Goal: Find specific page/section: Find specific page/section

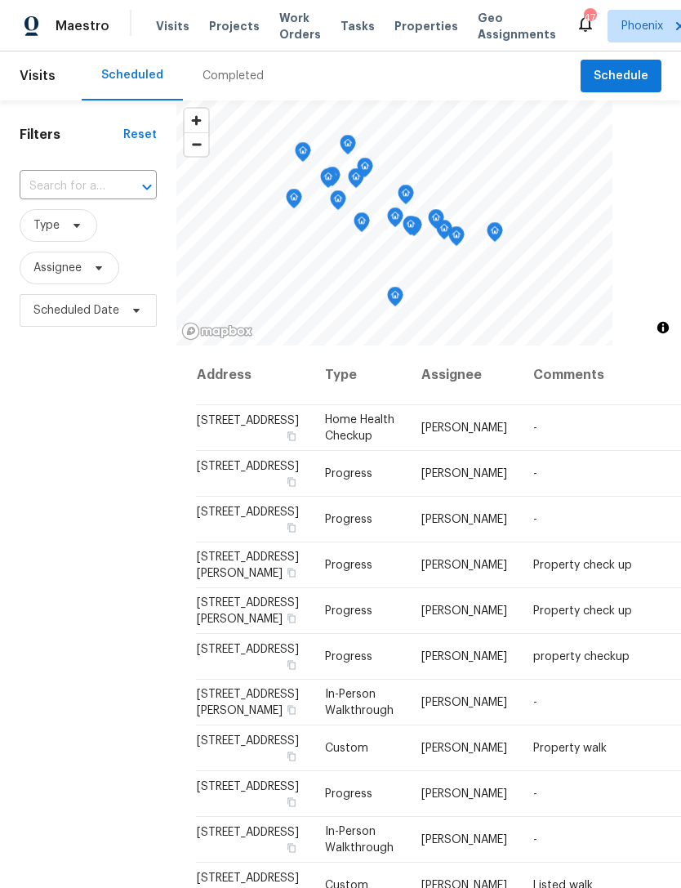
click at [228, 34] on span "Projects" at bounding box center [234, 26] width 51 height 16
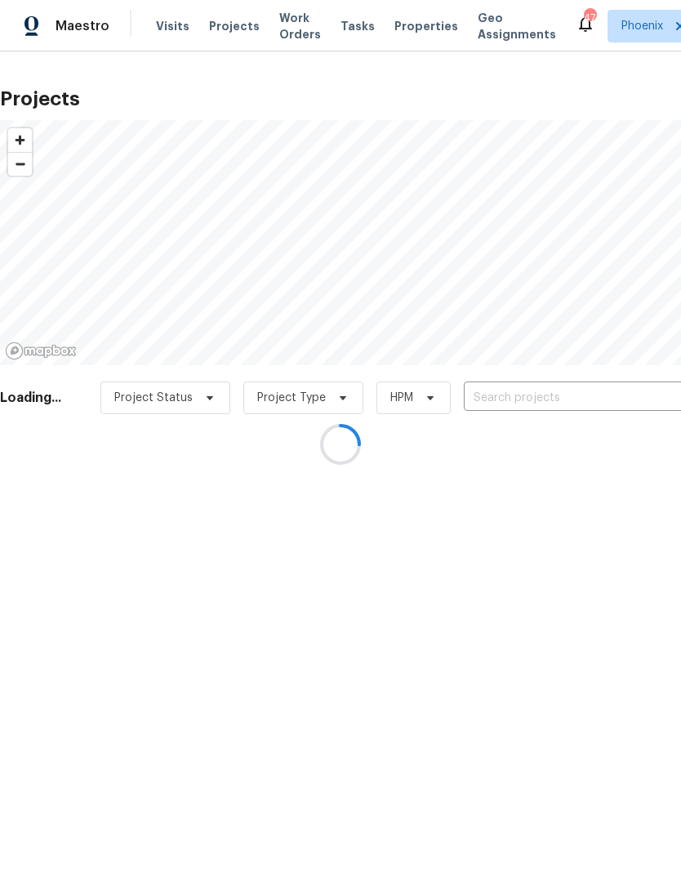
click at [550, 418] on div at bounding box center [340, 444] width 681 height 888
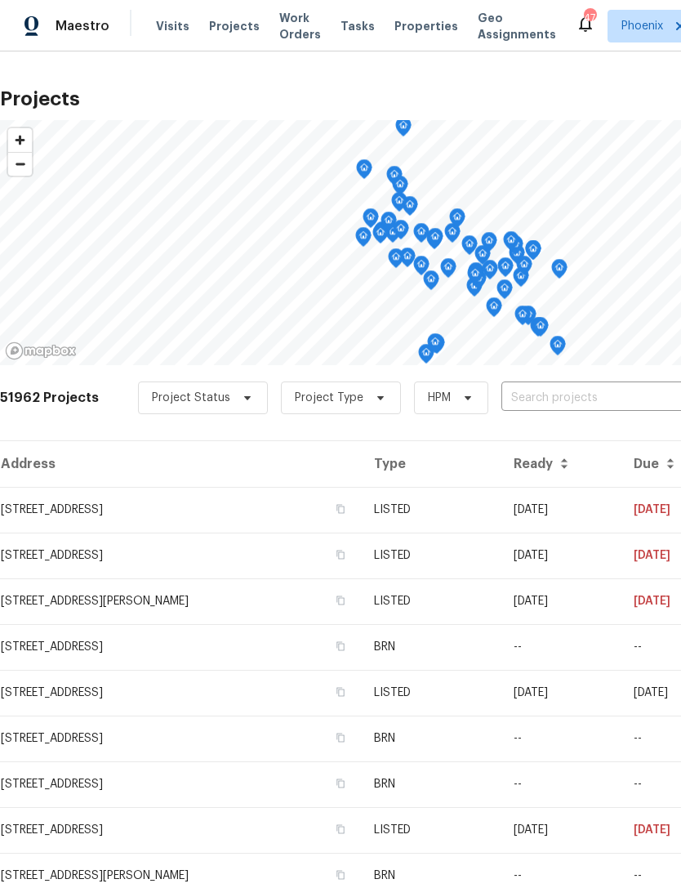
click at [550, 411] on input "text" at bounding box center [595, 398] width 187 height 25
type input "6617"
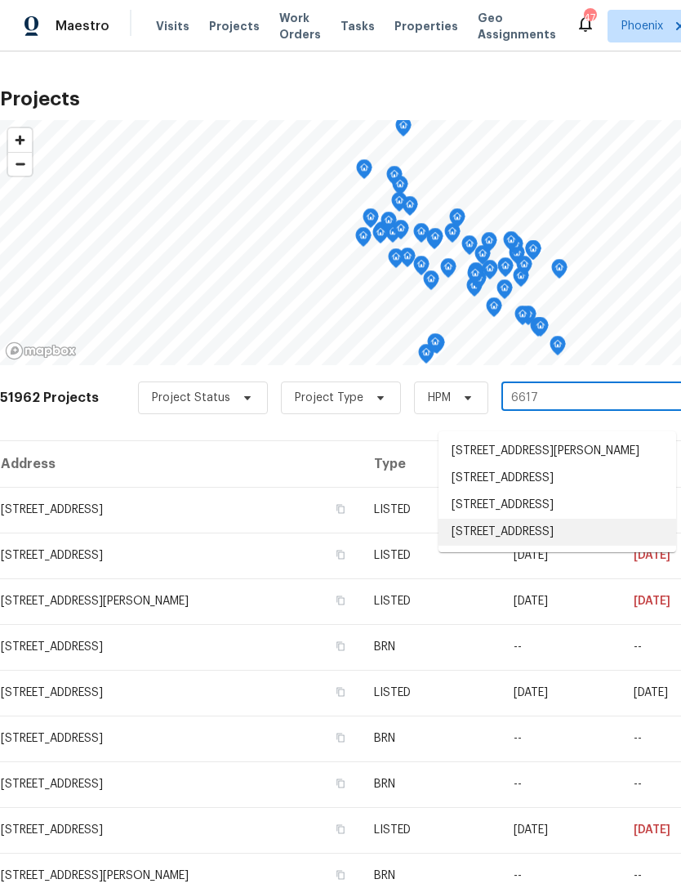
click at [584, 546] on li "[STREET_ADDRESS]" at bounding box center [558, 532] width 238 height 27
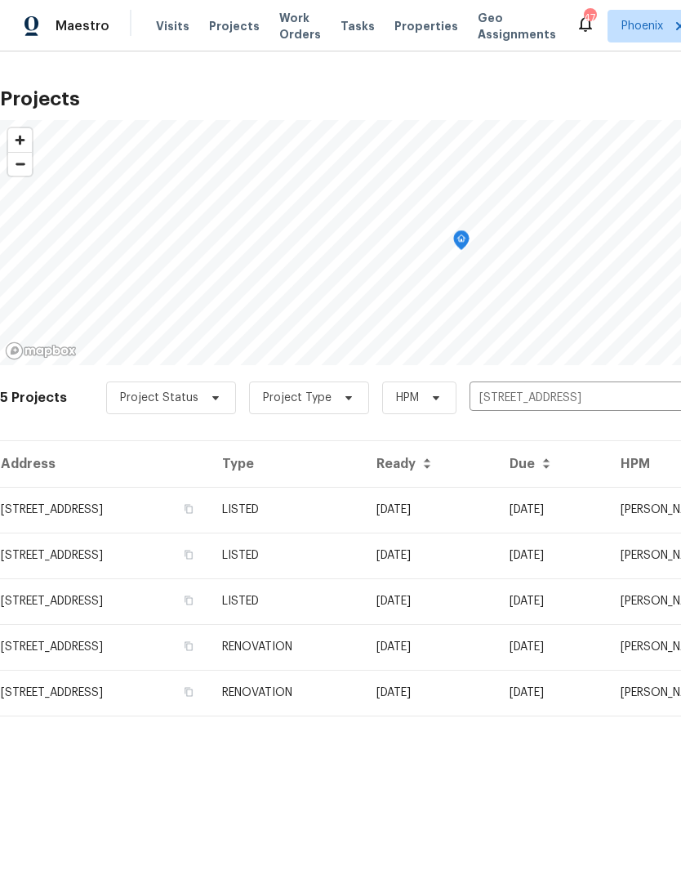
click at [79, 525] on td "[STREET_ADDRESS]" at bounding box center [104, 510] width 209 height 46
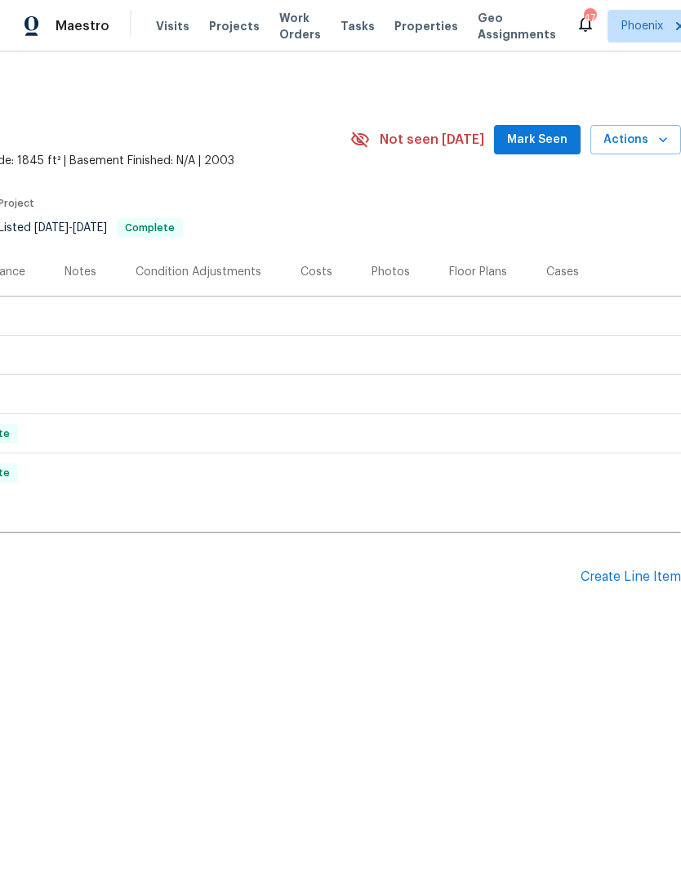
scroll to position [0, 242]
click at [376, 296] on div "Photos" at bounding box center [391, 272] width 78 height 48
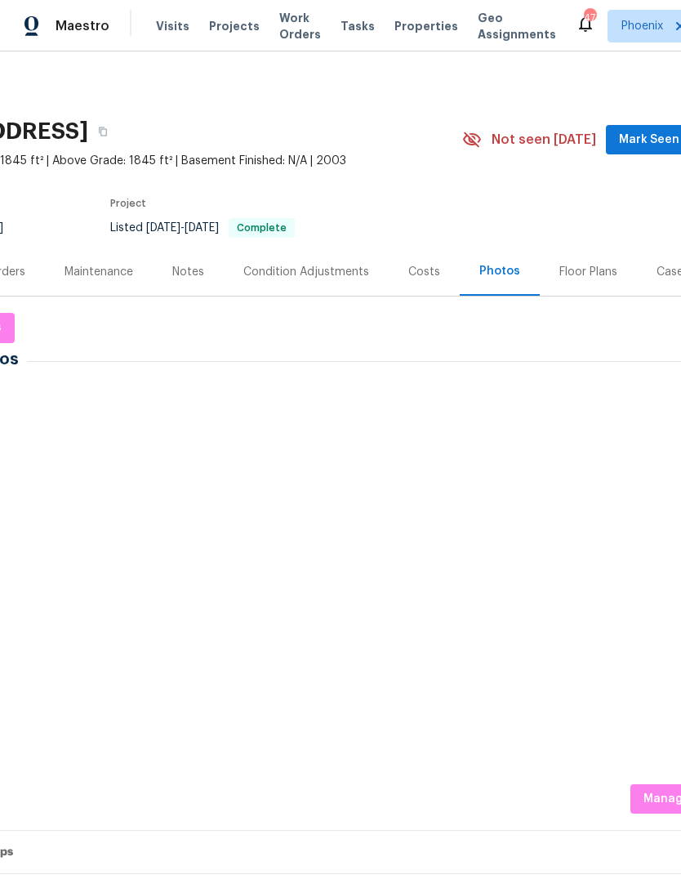
scroll to position [0, 130]
click at [229, 457] on img at bounding box center [216, 429] width 82 height 82
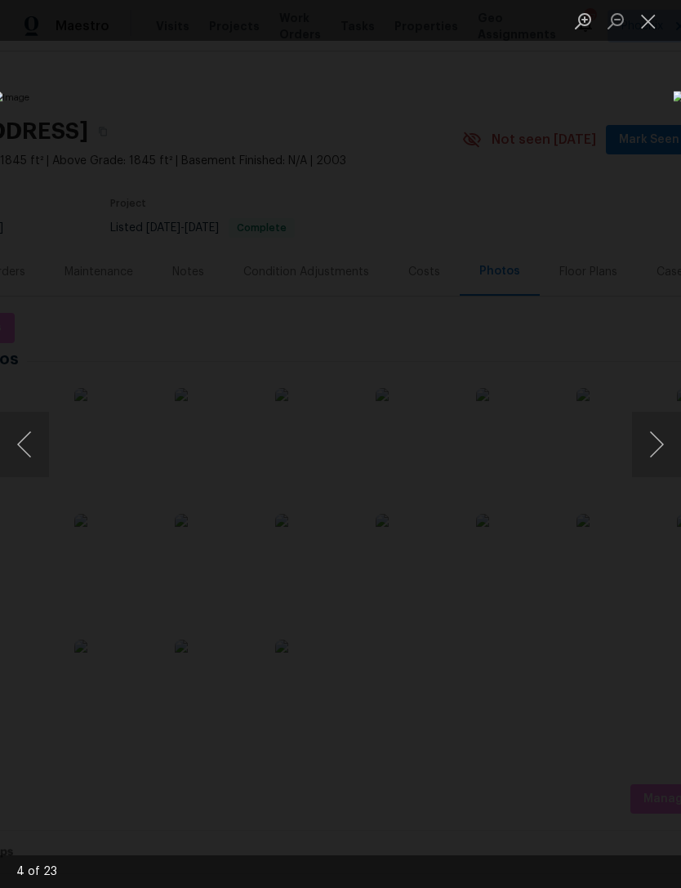
click at [657, 22] on button "Close lightbox" at bounding box center [648, 21] width 33 height 29
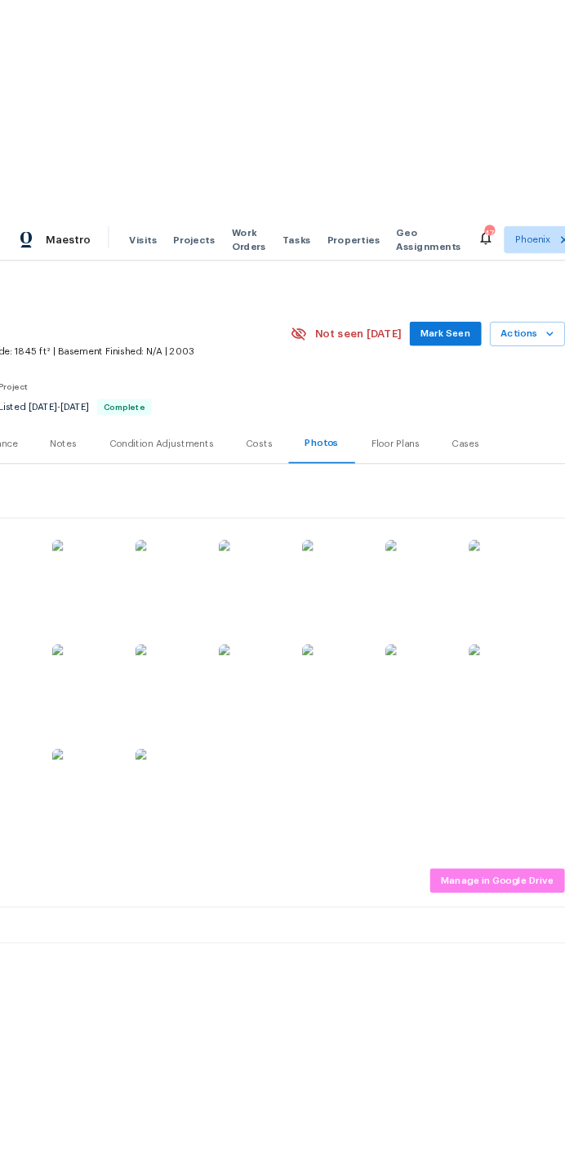
scroll to position [0, 242]
